Goal: Task Accomplishment & Management: Use online tool/utility

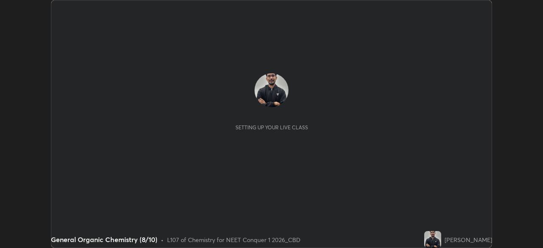
scroll to position [248, 543]
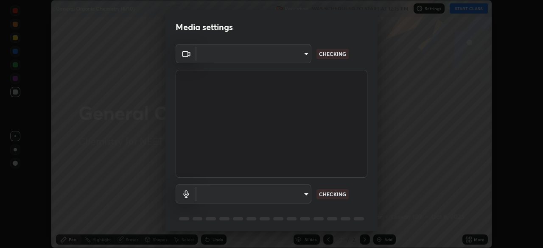
type input "ad6597066c7fc2f7d8a9df135791801f2c5e1b342417c3fbae4c684dc851fcd2"
type input "9504114d88cd1e9f0ed6bff3d9927e44ebb011f85b2675eab88aad570231dfa9"
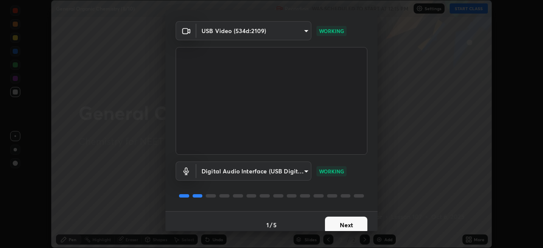
scroll to position [30, 0]
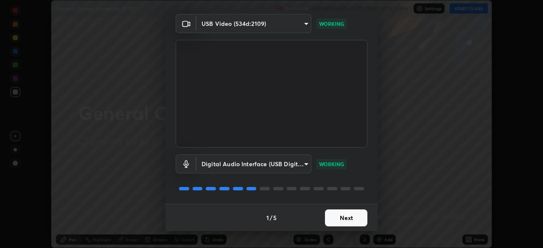
click at [345, 217] on button "Next" at bounding box center [346, 218] width 42 height 17
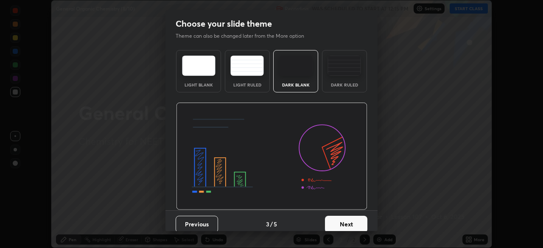
click at [341, 217] on button "Next" at bounding box center [346, 224] width 42 height 17
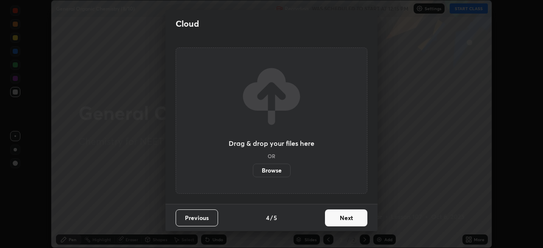
click at [340, 220] on button "Next" at bounding box center [346, 218] width 42 height 17
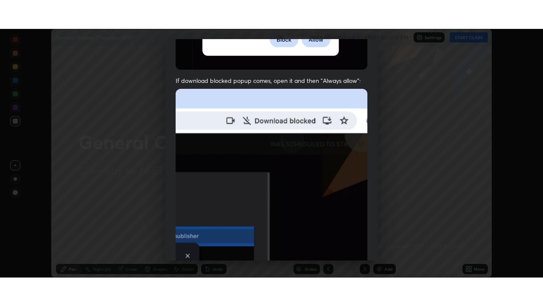
scroll to position [203, 0]
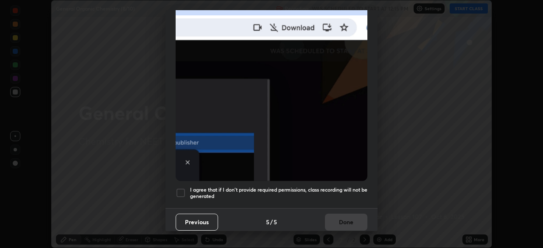
click at [270, 188] on h5 "I agree that if I don't provide required permissions, class recording will not …" at bounding box center [278, 193] width 177 height 13
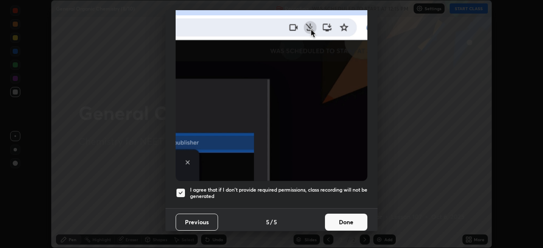
click at [339, 221] on button "Done" at bounding box center [346, 222] width 42 height 17
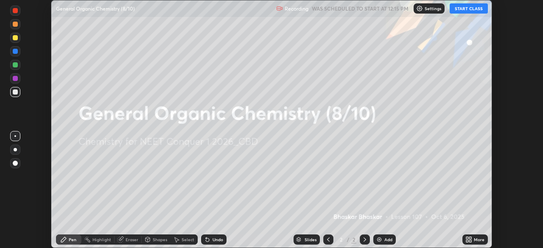
click at [385, 239] on div "Add" at bounding box center [389, 240] width 8 height 4
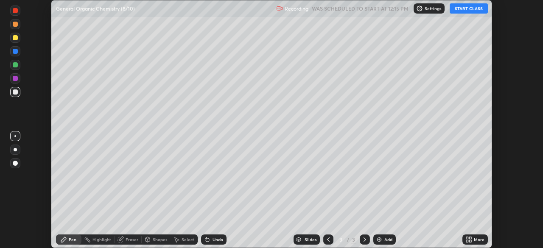
click at [470, 238] on icon at bounding box center [470, 238] width 2 height 2
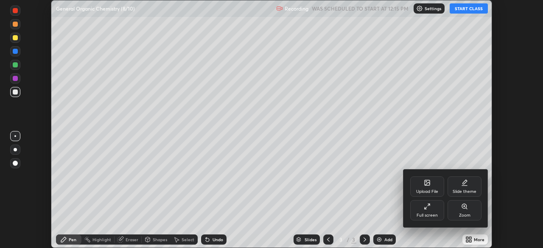
click at [427, 208] on icon at bounding box center [427, 206] width 7 height 7
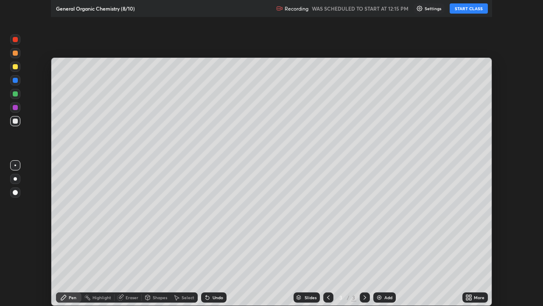
scroll to position [306, 543]
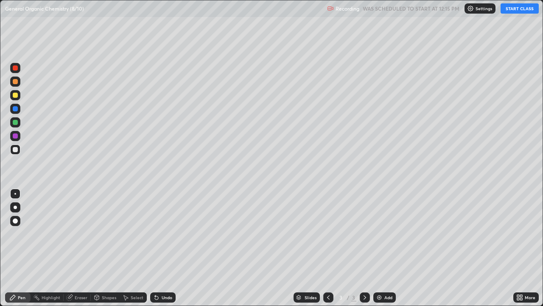
click at [519, 7] on button "START CLASS" at bounding box center [520, 8] width 38 height 10
click at [20, 206] on div at bounding box center [15, 207] width 10 height 10
click at [389, 248] on div "Add" at bounding box center [389, 297] width 8 height 4
click at [385, 248] on div "Add" at bounding box center [389, 297] width 8 height 4
click at [387, 248] on div "Add" at bounding box center [384, 297] width 22 height 10
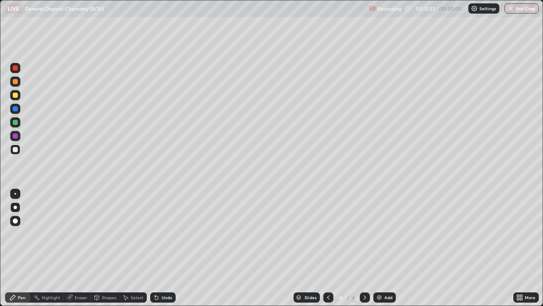
click at [19, 97] on div at bounding box center [15, 95] width 10 height 10
click at [14, 83] on div at bounding box center [15, 81] width 5 height 5
click at [20, 148] on div at bounding box center [15, 149] width 10 height 10
click at [15, 95] on div at bounding box center [15, 95] width 5 height 5
click at [389, 248] on div "Add" at bounding box center [389, 297] width 8 height 4
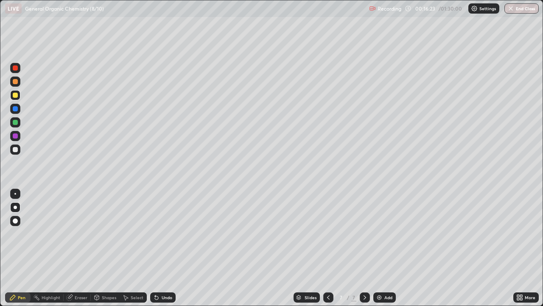
click at [19, 148] on div at bounding box center [15, 149] width 10 height 10
click at [16, 95] on div at bounding box center [15, 95] width 5 height 5
click at [163, 248] on div "Undo" at bounding box center [167, 297] width 11 height 4
click at [168, 248] on div "Undo" at bounding box center [167, 297] width 11 height 4
click at [166, 248] on div "Undo" at bounding box center [167, 297] width 11 height 4
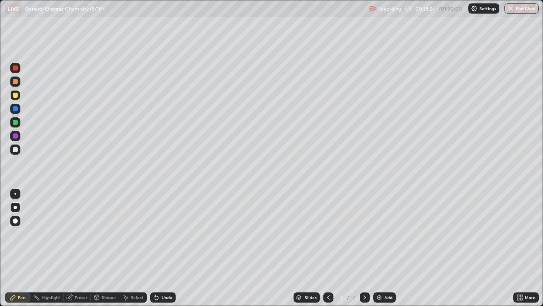
click at [166, 248] on div "Undo" at bounding box center [167, 297] width 11 height 4
click at [167, 248] on div "Undo" at bounding box center [162, 297] width 25 height 10
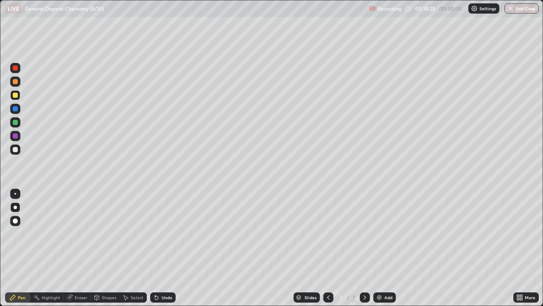
click at [167, 248] on div "Undo" at bounding box center [167, 297] width 11 height 4
click at [166, 248] on div "Undo" at bounding box center [162, 297] width 25 height 10
click at [165, 248] on div "Undo" at bounding box center [162, 297] width 25 height 10
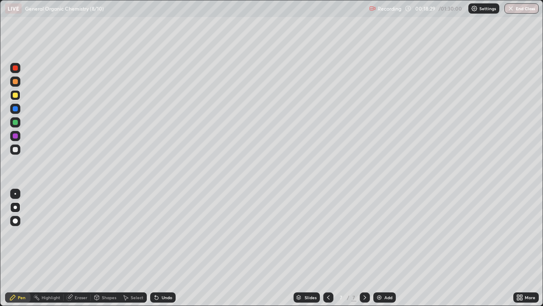
click at [165, 248] on div "Undo" at bounding box center [162, 297] width 25 height 10
click at [163, 248] on div "Undo" at bounding box center [162, 297] width 25 height 10
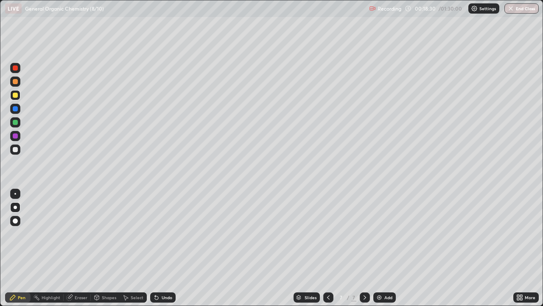
click at [163, 248] on div "Undo" at bounding box center [162, 297] width 25 height 10
click at [17, 147] on div at bounding box center [15, 149] width 5 height 5
click at [16, 94] on div at bounding box center [15, 95] width 5 height 5
click at [326, 248] on icon at bounding box center [328, 297] width 7 height 7
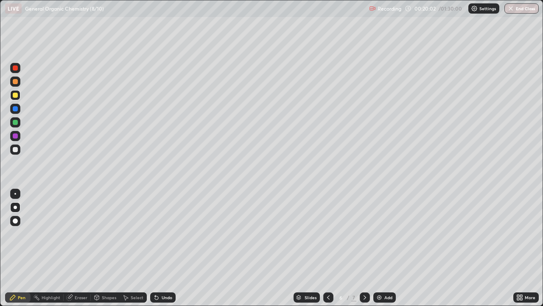
click at [364, 248] on icon at bounding box center [365, 297] width 7 height 7
click at [18, 151] on div at bounding box center [15, 149] width 10 height 10
click at [327, 248] on icon at bounding box center [328, 297] width 7 height 7
click at [368, 248] on div at bounding box center [365, 297] width 10 height 10
click at [389, 248] on div "Add" at bounding box center [389, 297] width 8 height 4
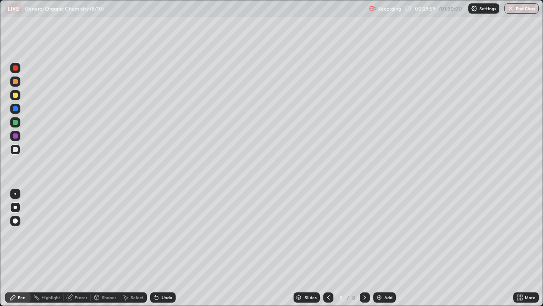
click at [166, 248] on div "Undo" at bounding box center [167, 297] width 11 height 4
click at [171, 248] on div "Undo" at bounding box center [162, 297] width 25 height 10
click at [173, 248] on div "Undo" at bounding box center [162, 297] width 25 height 10
click at [172, 248] on div "Undo" at bounding box center [162, 297] width 25 height 10
click at [174, 248] on div "Undo" at bounding box center [162, 297] width 25 height 10
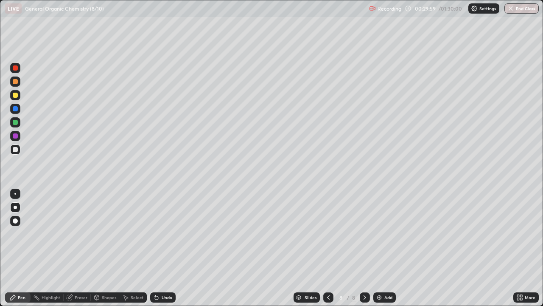
click at [173, 248] on div "Undo" at bounding box center [162, 297] width 25 height 10
click at [174, 248] on div "Undo" at bounding box center [162, 297] width 25 height 10
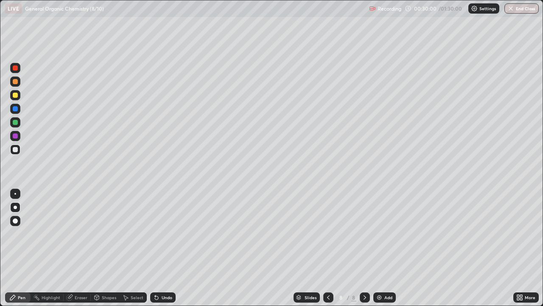
click at [174, 248] on div "Undo" at bounding box center [162, 297] width 25 height 10
click at [172, 248] on div "Undo" at bounding box center [162, 297] width 25 height 10
click at [174, 248] on div "Undo" at bounding box center [162, 297] width 25 height 10
click at [173, 248] on div "Undo" at bounding box center [162, 297] width 25 height 10
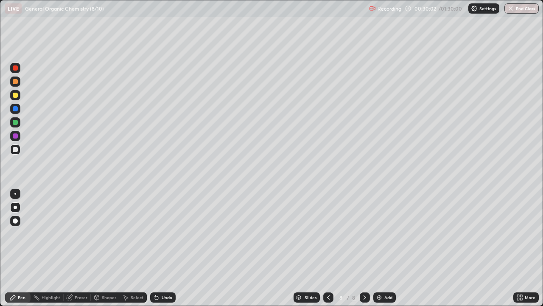
click at [172, 248] on div "Undo" at bounding box center [162, 297] width 25 height 10
click at [13, 98] on div at bounding box center [15, 95] width 10 height 10
click at [17, 124] on div at bounding box center [15, 122] width 5 height 5
click at [169, 248] on div "Undo" at bounding box center [162, 297] width 25 height 10
click at [388, 248] on div "Add" at bounding box center [384, 297] width 22 height 10
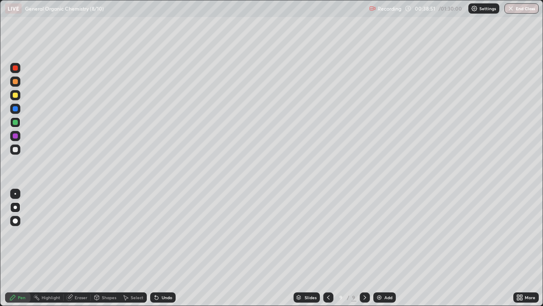
click at [16, 149] on div at bounding box center [15, 149] width 5 height 5
click at [76, 248] on div "Eraser" at bounding box center [81, 297] width 13 height 4
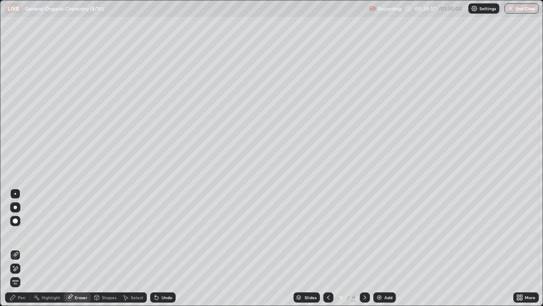
click at [24, 248] on div "Pen" at bounding box center [22, 297] width 8 height 4
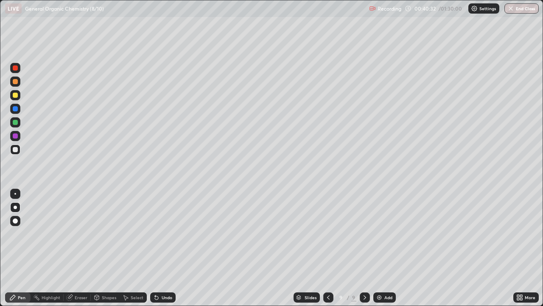
click at [77, 248] on div "Eraser" at bounding box center [81, 297] width 13 height 4
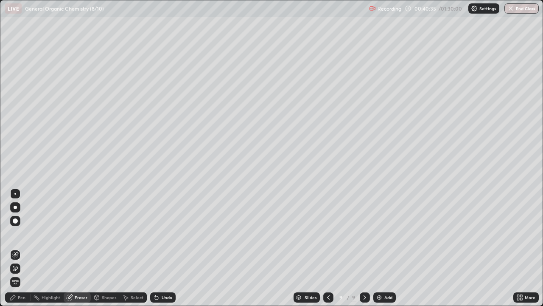
click at [22, 248] on div "Pen" at bounding box center [22, 297] width 8 height 4
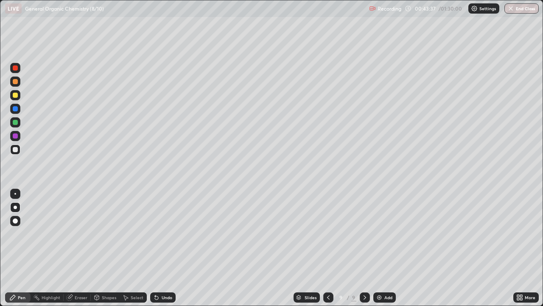
click at [385, 248] on div "Add" at bounding box center [389, 297] width 8 height 4
click at [20, 96] on div at bounding box center [15, 95] width 10 height 10
click at [387, 248] on div "Add" at bounding box center [389, 297] width 8 height 4
click at [19, 150] on div at bounding box center [15, 149] width 10 height 10
click at [167, 248] on div "Undo" at bounding box center [167, 297] width 11 height 4
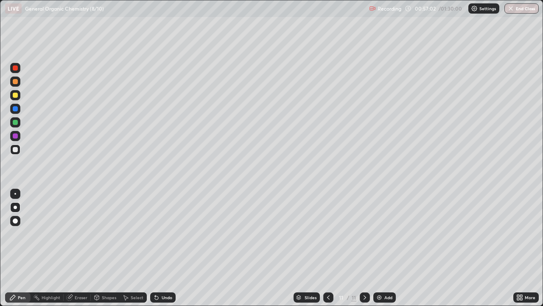
click at [388, 248] on div "Add" at bounding box center [389, 297] width 8 height 4
click at [18, 98] on div at bounding box center [15, 95] width 10 height 10
click at [164, 248] on div "Undo" at bounding box center [167, 297] width 11 height 4
click at [167, 248] on div "Undo" at bounding box center [167, 297] width 11 height 4
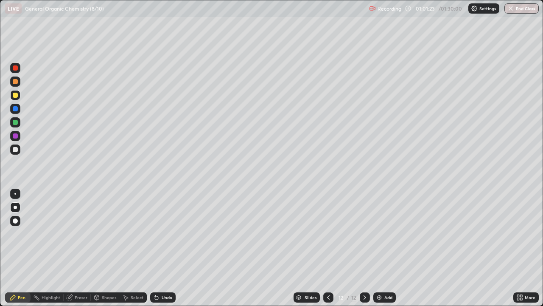
click at [166, 248] on div "Undo" at bounding box center [162, 297] width 25 height 10
click at [387, 248] on div "Add" at bounding box center [389, 297] width 8 height 4
click at [16, 152] on div at bounding box center [15, 149] width 5 height 5
click at [20, 95] on div at bounding box center [15, 95] width 10 height 10
click at [18, 150] on div at bounding box center [15, 149] width 10 height 10
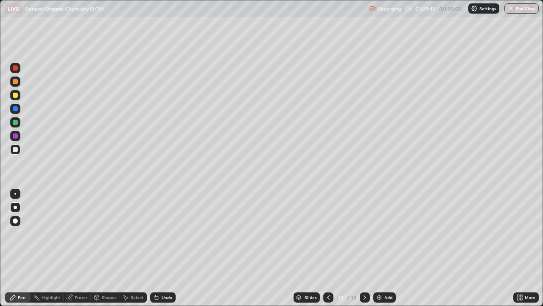
click at [18, 95] on div at bounding box center [15, 95] width 10 height 10
click at [19, 149] on div at bounding box center [15, 149] width 10 height 10
click at [18, 150] on div at bounding box center [15, 149] width 10 height 10
click at [385, 248] on div "Add" at bounding box center [389, 297] width 8 height 4
click at [162, 248] on div "Undo" at bounding box center [167, 297] width 11 height 4
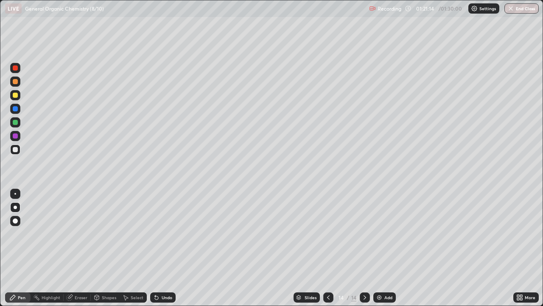
click at [16, 96] on div at bounding box center [15, 95] width 5 height 5
click at [377, 248] on img at bounding box center [379, 297] width 7 height 7
click at [20, 148] on div at bounding box center [15, 149] width 10 height 10
click at [17, 95] on div at bounding box center [15, 95] width 5 height 5
click at [329, 248] on icon at bounding box center [328, 297] width 7 height 7
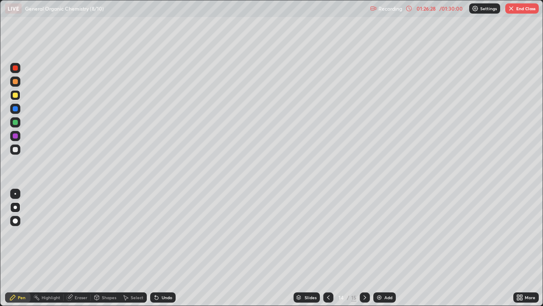
click at [364, 248] on icon at bounding box center [365, 297] width 7 height 7
click at [524, 10] on button "End Class" at bounding box center [522, 8] width 34 height 10
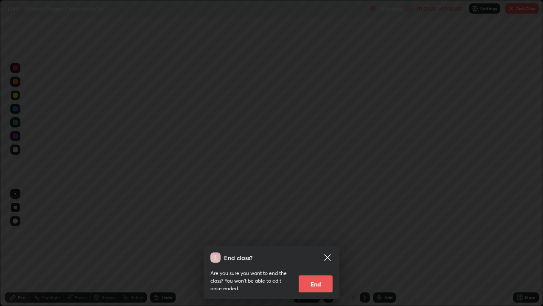
click at [314, 248] on button "End" at bounding box center [316, 283] width 34 height 17
